Goal: Transaction & Acquisition: Purchase product/service

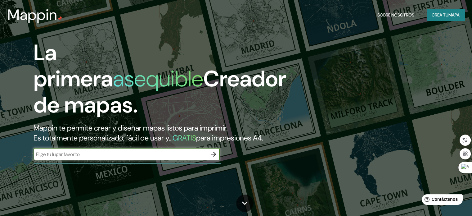
click at [165, 158] on input "text" at bounding box center [121, 153] width 174 height 7
click at [63, 158] on input "text" at bounding box center [121, 153] width 174 height 7
type input "piura"
click at [214, 158] on icon "button" at bounding box center [213, 153] width 7 height 7
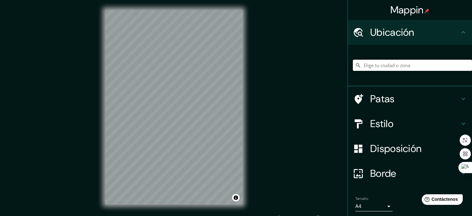
click at [392, 68] on input "Elige tu ciudad o zona" at bounding box center [412, 65] width 119 height 11
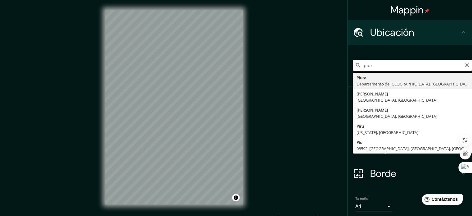
type input "Piura, [GEOGRAPHIC_DATA], [GEOGRAPHIC_DATA]"
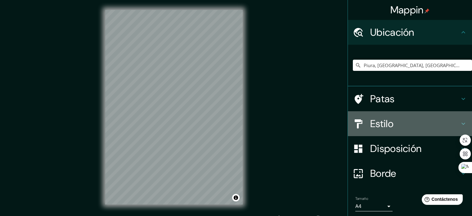
click at [386, 120] on font "Estilo" at bounding box center [381, 123] width 23 height 13
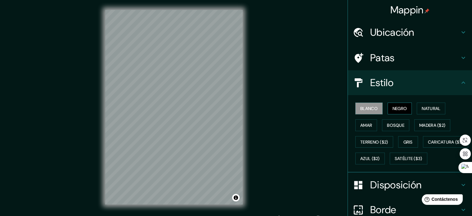
click at [392, 110] on font "Negro" at bounding box center [399, 108] width 15 height 6
click at [426, 110] on font "Natural" at bounding box center [431, 108] width 19 height 6
click at [244, 102] on div "© Mapbox © OpenStreetMap Improve this map" at bounding box center [173, 107] width 157 height 214
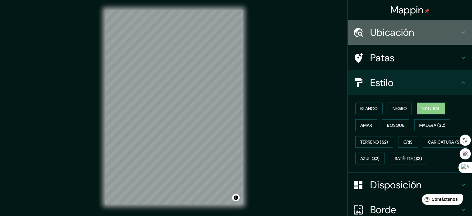
click at [459, 31] on icon at bounding box center [462, 32] width 7 height 7
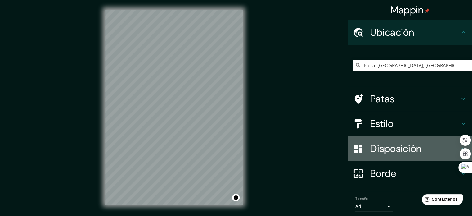
click at [459, 151] on icon at bounding box center [462, 148] width 7 height 7
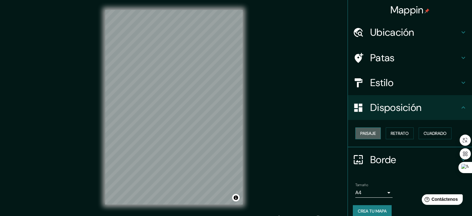
click at [372, 131] on button "Paisaje" at bounding box center [367, 133] width 25 height 12
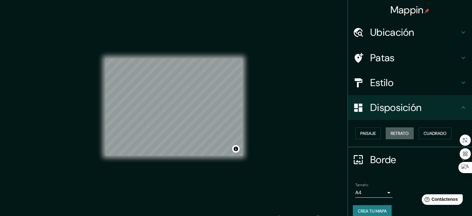
click at [395, 131] on font "Retrato" at bounding box center [400, 133] width 18 height 6
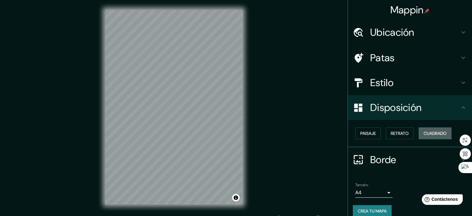
click at [424, 133] on font "Cuadrado" at bounding box center [435, 133] width 23 height 6
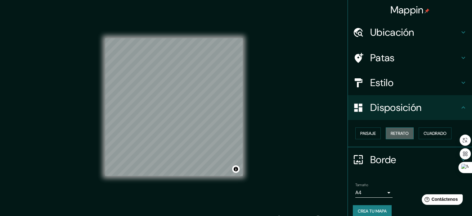
click at [391, 132] on font "Retrato" at bounding box center [400, 133] width 18 height 6
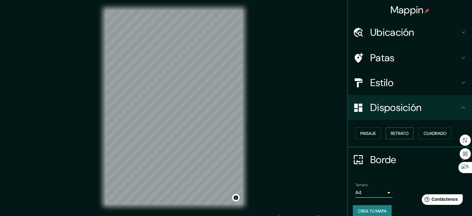
scroll to position [7, 0]
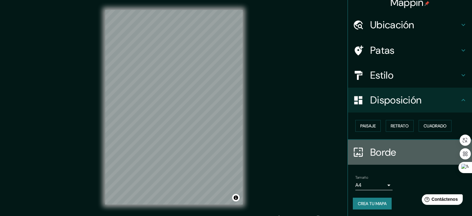
click at [411, 147] on h4 "Borde" at bounding box center [414, 152] width 89 height 12
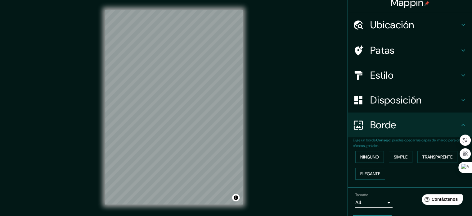
click at [421, 128] on h4 "Borde" at bounding box center [414, 125] width 89 height 12
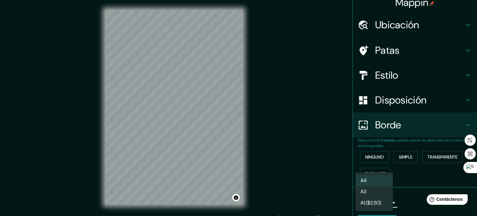
click at [383, 205] on body "Mappin Ubicación Piura, [GEOGRAPHIC_DATA], [GEOGRAPHIC_DATA] Patas Estilo Dispo…" at bounding box center [238, 108] width 477 height 216
click at [374, 196] on li "A3" at bounding box center [373, 191] width 37 height 11
type input "a4"
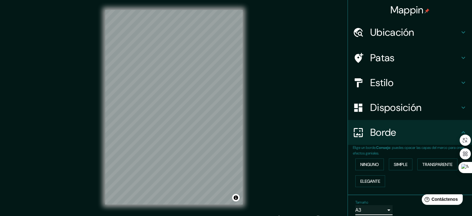
scroll to position [0, 0]
click at [405, 68] on div "Patas" at bounding box center [410, 57] width 124 height 25
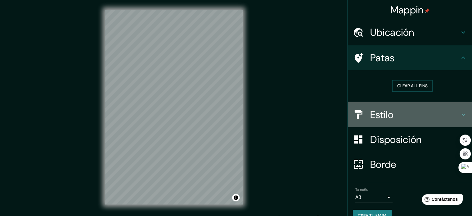
click at [411, 113] on h4 "Estilo" at bounding box center [414, 114] width 89 height 12
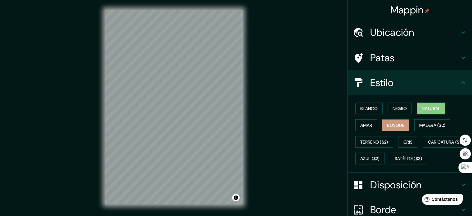
click at [391, 124] on font "Bosque" at bounding box center [395, 125] width 17 height 6
click at [365, 127] on font "Amar" at bounding box center [366, 125] width 12 height 6
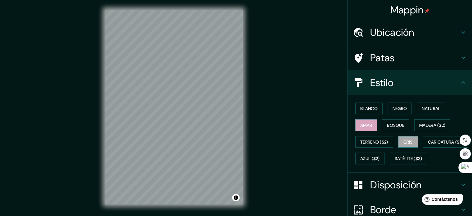
click at [404, 142] on font "Gris" at bounding box center [407, 142] width 9 height 6
click at [367, 101] on div "Blanco Negro Natural Amar Bosque Madera ($2) Terreno ($2) Gris Caricatura ($2) …" at bounding box center [412, 133] width 119 height 67
click at [367, 105] on font "Blanco" at bounding box center [368, 108] width 17 height 6
click at [275, 99] on div "Mappin Ubicación Piura, [GEOGRAPHIC_DATA], [GEOGRAPHIC_DATA] Patas Estilo Blanc…" at bounding box center [236, 112] width 472 height 224
click at [268, 112] on div "Mappin Ubicación Piura, [GEOGRAPHIC_DATA], [GEOGRAPHIC_DATA] Patas Estilo Blanc…" at bounding box center [236, 112] width 472 height 224
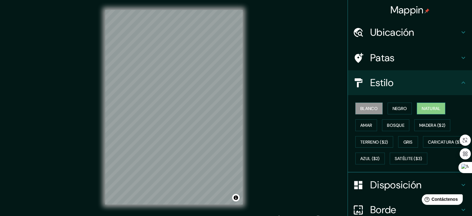
click at [422, 110] on font "Natural" at bounding box center [431, 108] width 19 height 6
click at [279, 118] on div "Mappin Ubicación Piura, [GEOGRAPHIC_DATA], [GEOGRAPHIC_DATA] Patas Estilo Blanc…" at bounding box center [236, 112] width 472 height 224
click at [392, 106] on font "Negro" at bounding box center [399, 108] width 15 height 6
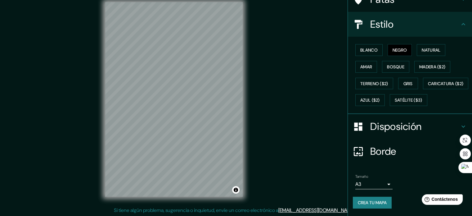
scroll to position [8, 0]
click at [394, 147] on h4 "Borde" at bounding box center [414, 151] width 89 height 12
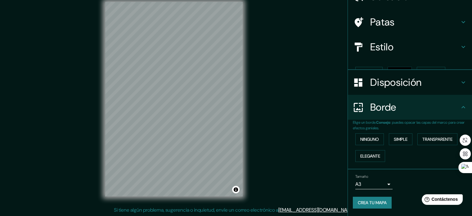
scroll to position [25, 0]
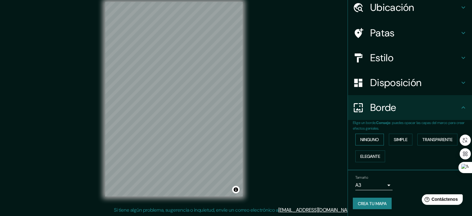
click at [368, 138] on font "Ninguno" at bounding box center [369, 140] width 19 height 6
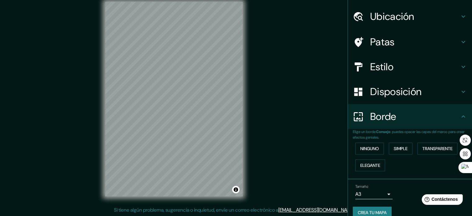
scroll to position [0, 0]
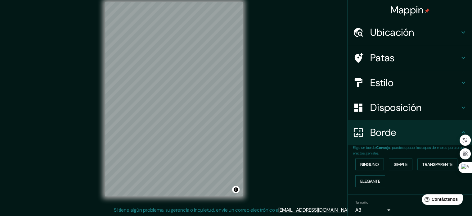
click at [398, 106] on font "Disposición" at bounding box center [395, 107] width 51 height 13
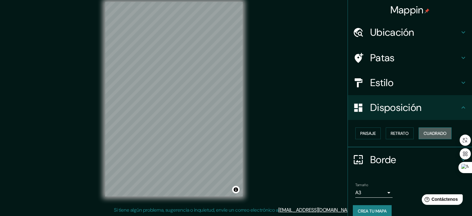
click at [424, 134] on font "Cuadrado" at bounding box center [435, 133] width 23 height 6
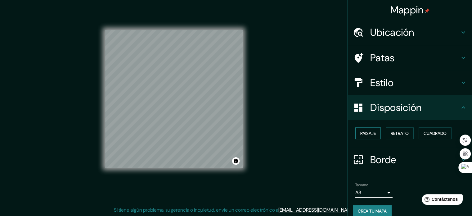
click at [375, 137] on button "Paisaje" at bounding box center [367, 133] width 25 height 12
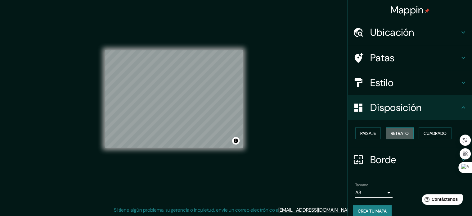
click at [397, 135] on font "Retrato" at bounding box center [400, 133] width 18 height 6
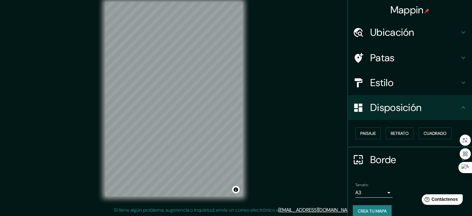
click at [374, 208] on font "Crea tu mapa" at bounding box center [372, 211] width 29 height 6
click at [441, 67] on div "Patas" at bounding box center [410, 57] width 124 height 25
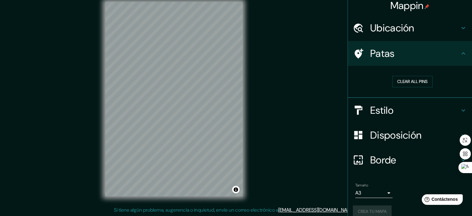
scroll to position [12, 0]
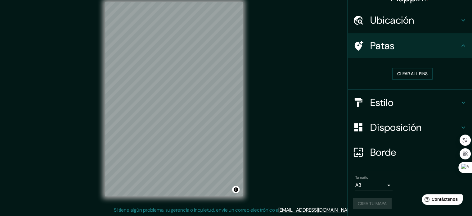
click at [363, 200] on div "Crea tu mapa" at bounding box center [410, 203] width 114 height 12
click at [298, 152] on div "Mappin Ubicación Piura, [GEOGRAPHIC_DATA], [GEOGRAPHIC_DATA] Patas Clear all pi…" at bounding box center [236, 104] width 472 height 224
